Goal: Transaction & Acquisition: Purchase product/service

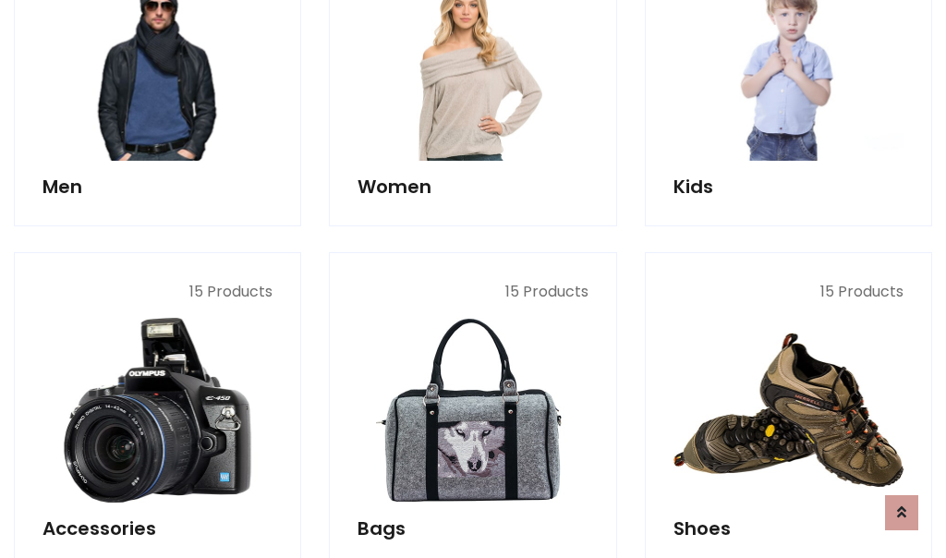
scroll to position [618, 0]
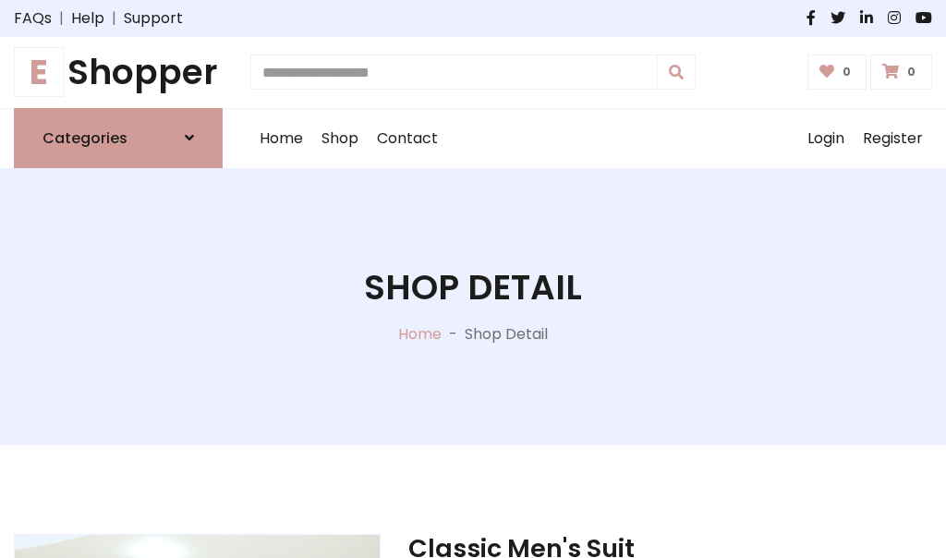
click at [118, 72] on h1 "E Shopper" at bounding box center [118, 73] width 209 height 42
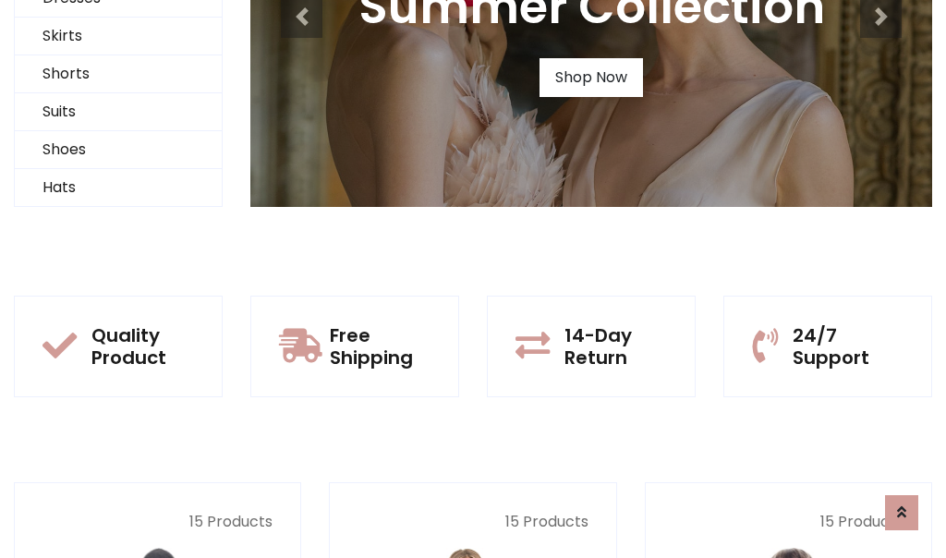
scroll to position [178, 0]
